Goal: Information Seeking & Learning: Learn about a topic

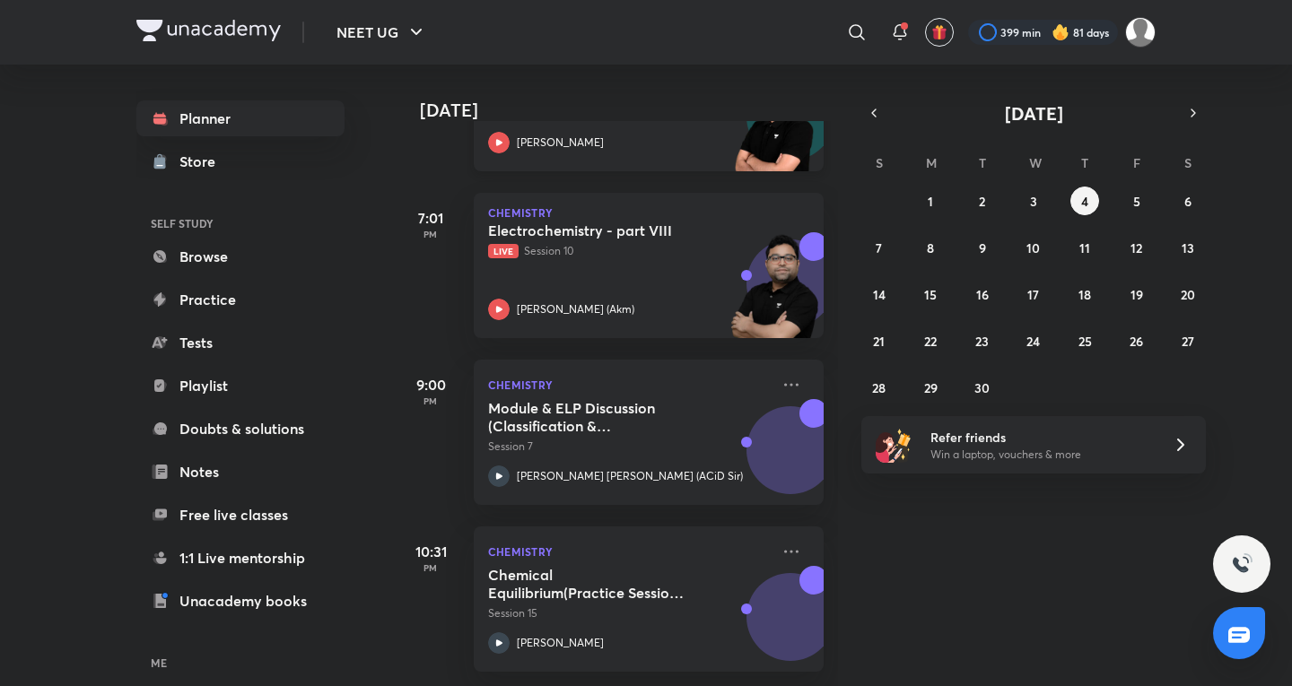
scroll to position [581, 0]
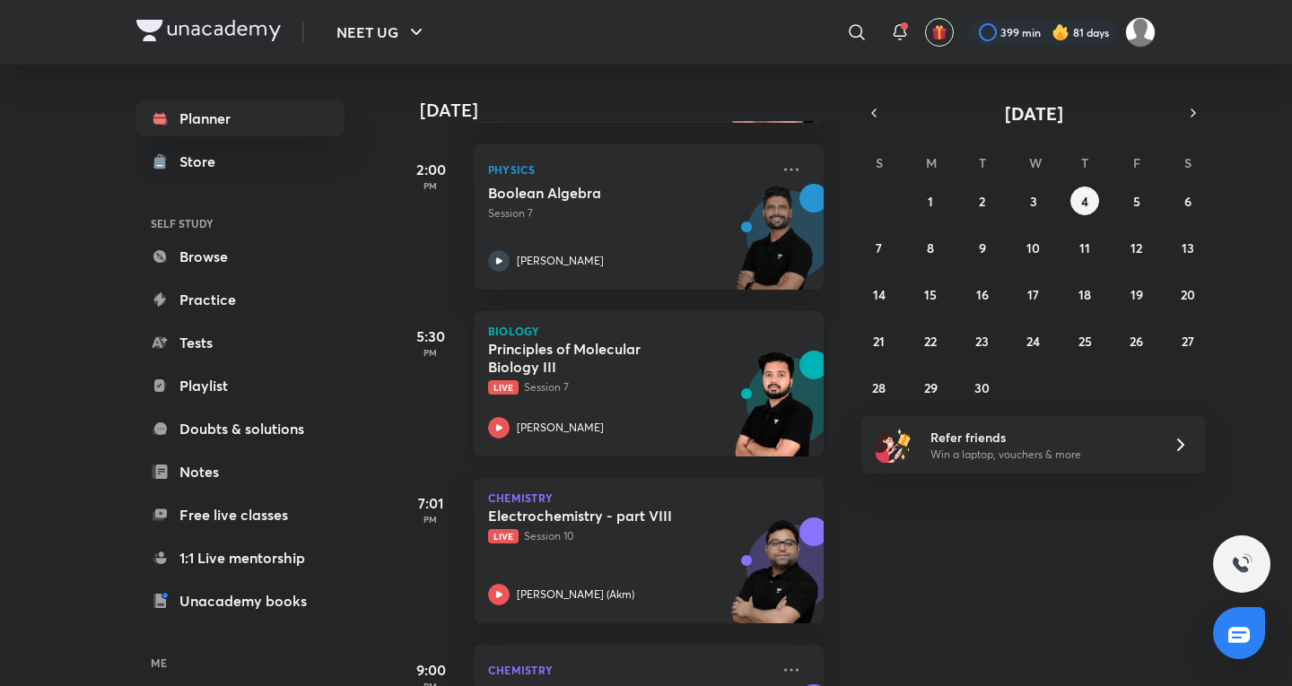
click at [643, 396] on div "Principles of Molecular Biology III Live Session 7 [PERSON_NAME]" at bounding box center [629, 389] width 282 height 99
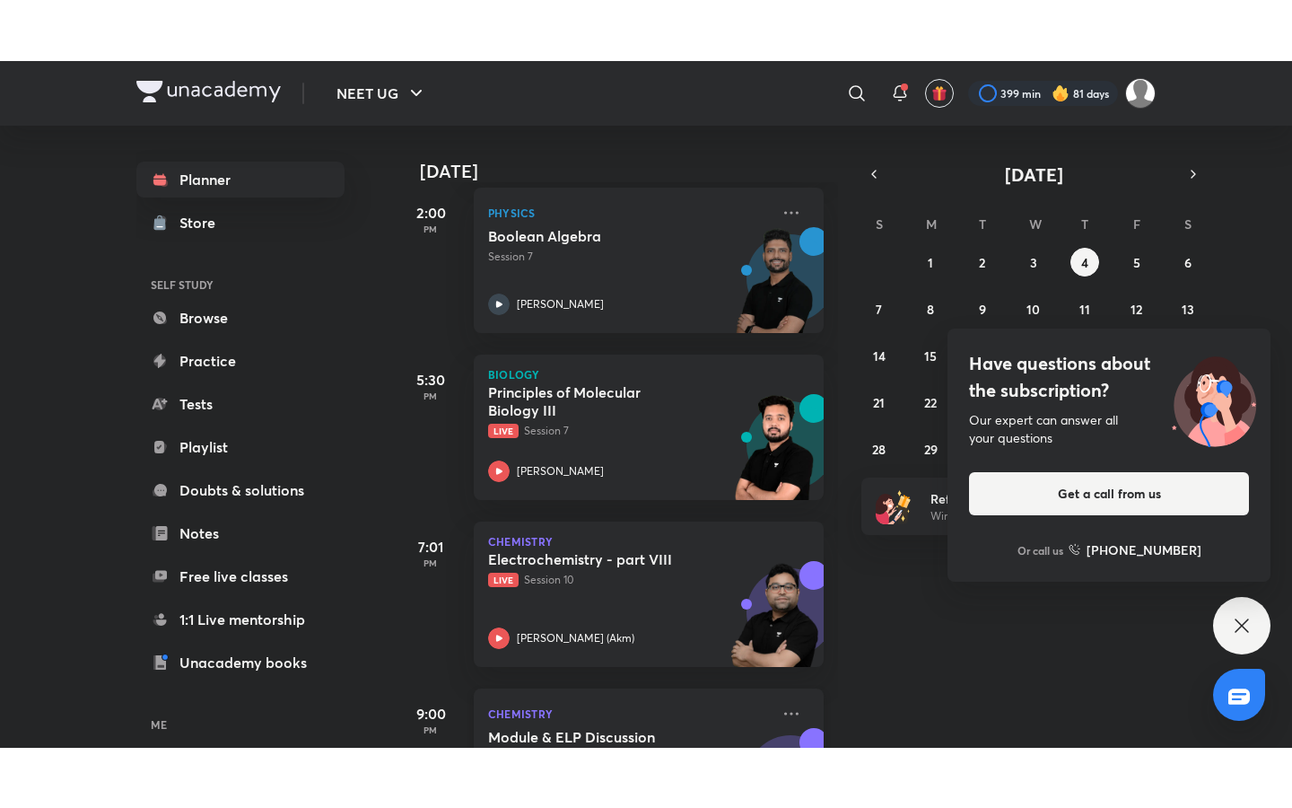
scroll to position [879, 0]
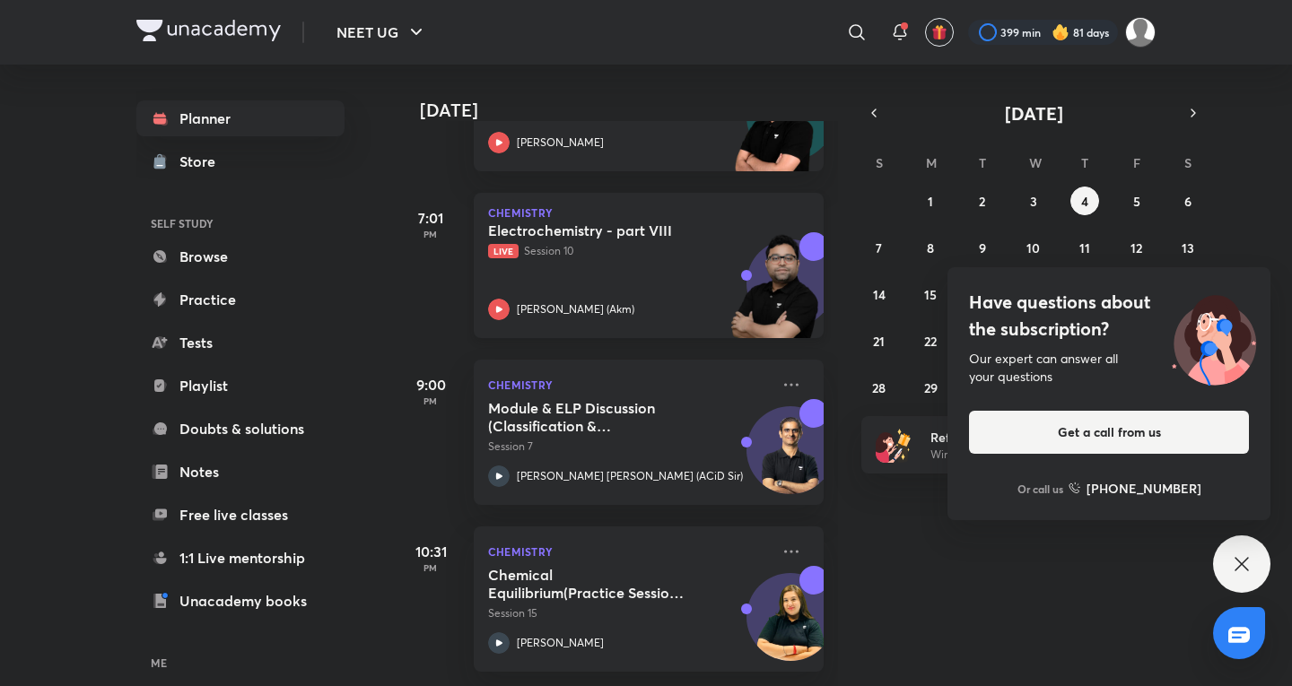
click at [555, 269] on div "Electrochemistry - part VIII Live Session 10 Ajay Mishra (Akm)" at bounding box center [629, 271] width 282 height 99
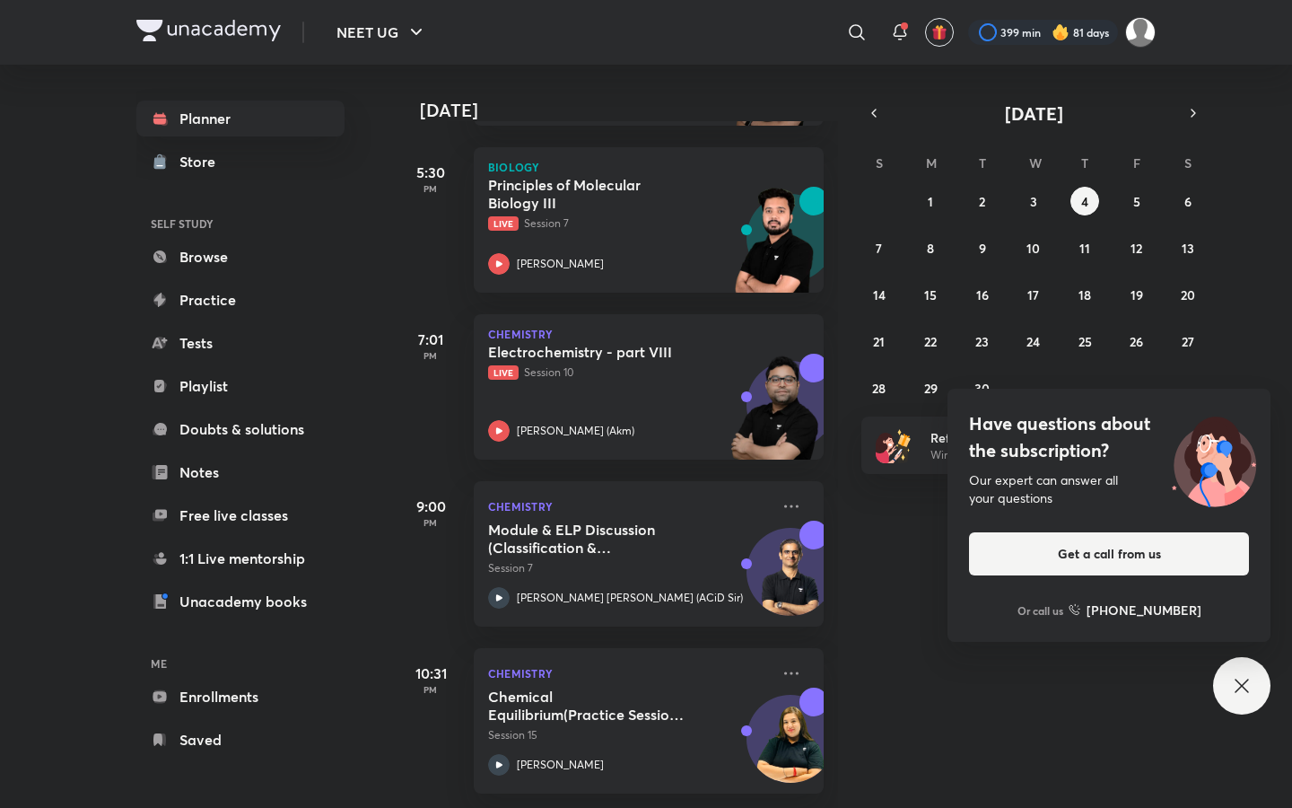
scroll to position [758, 0]
